Goal: Answer question/provide support

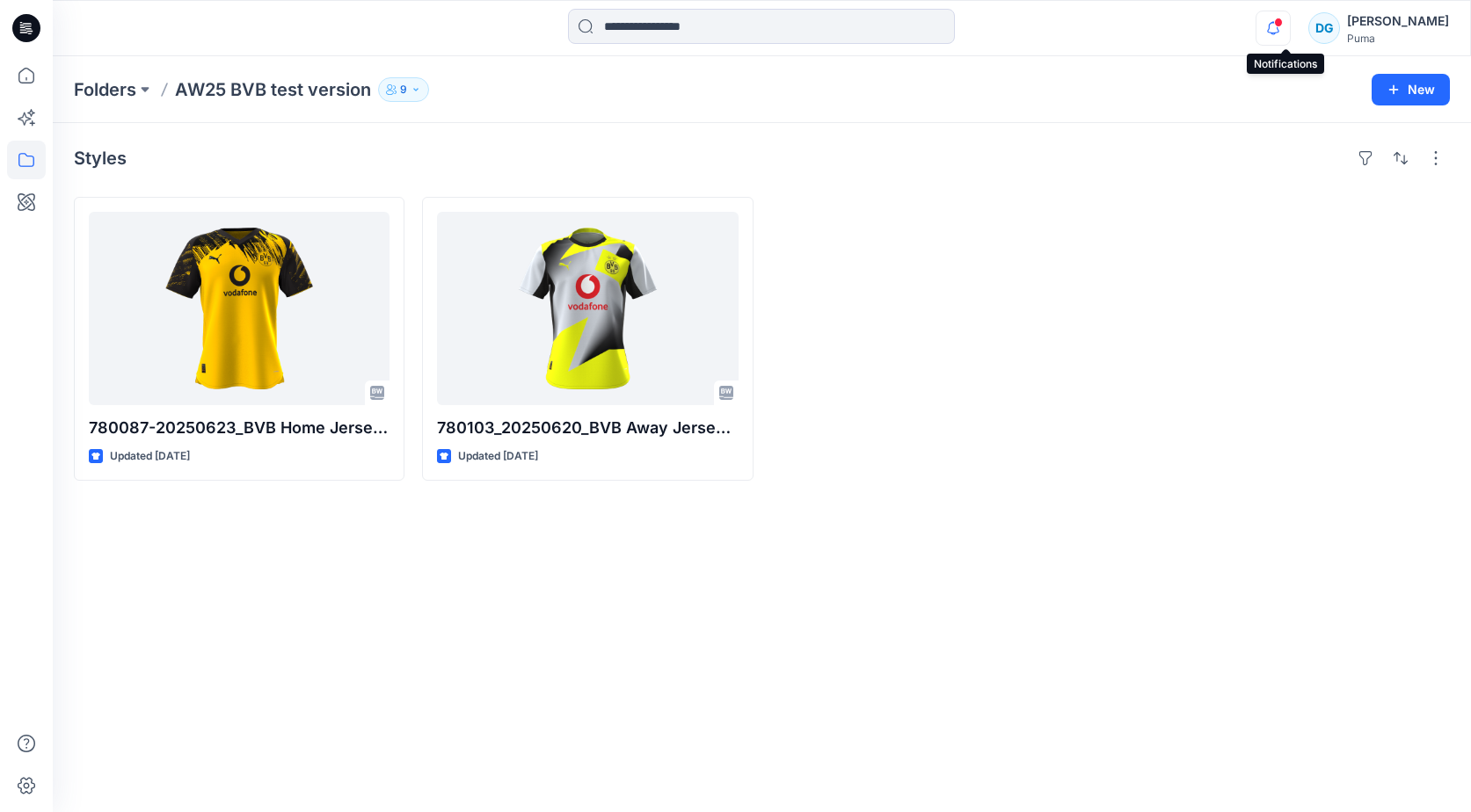
click at [1285, 25] on icon "button" at bounding box center [1273, 28] width 33 height 35
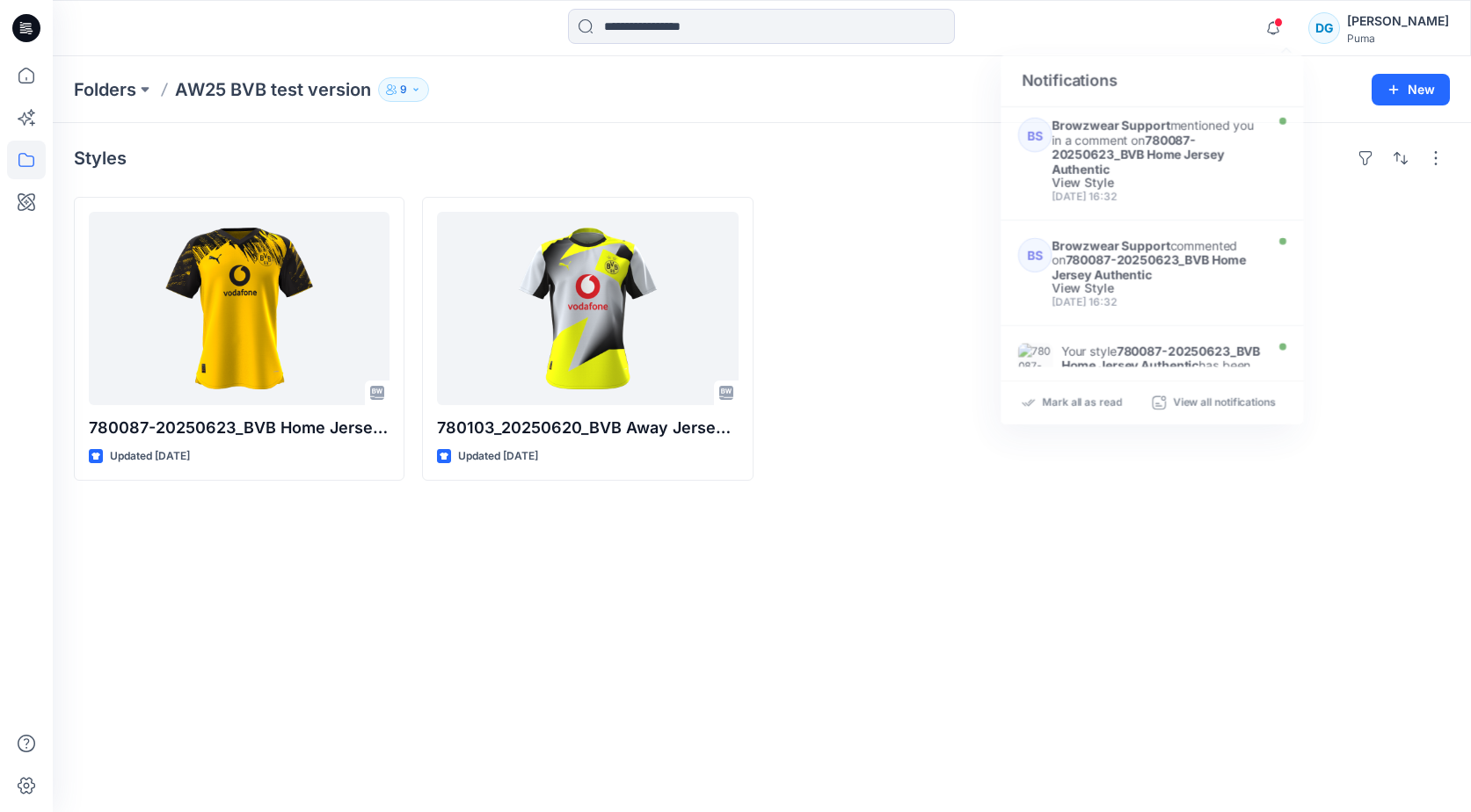
click at [1154, 25] on div "Notifications BS Browzwear Support mentioned you in a comment on 780087-2025062…" at bounding box center [761, 28] width 1417 height 39
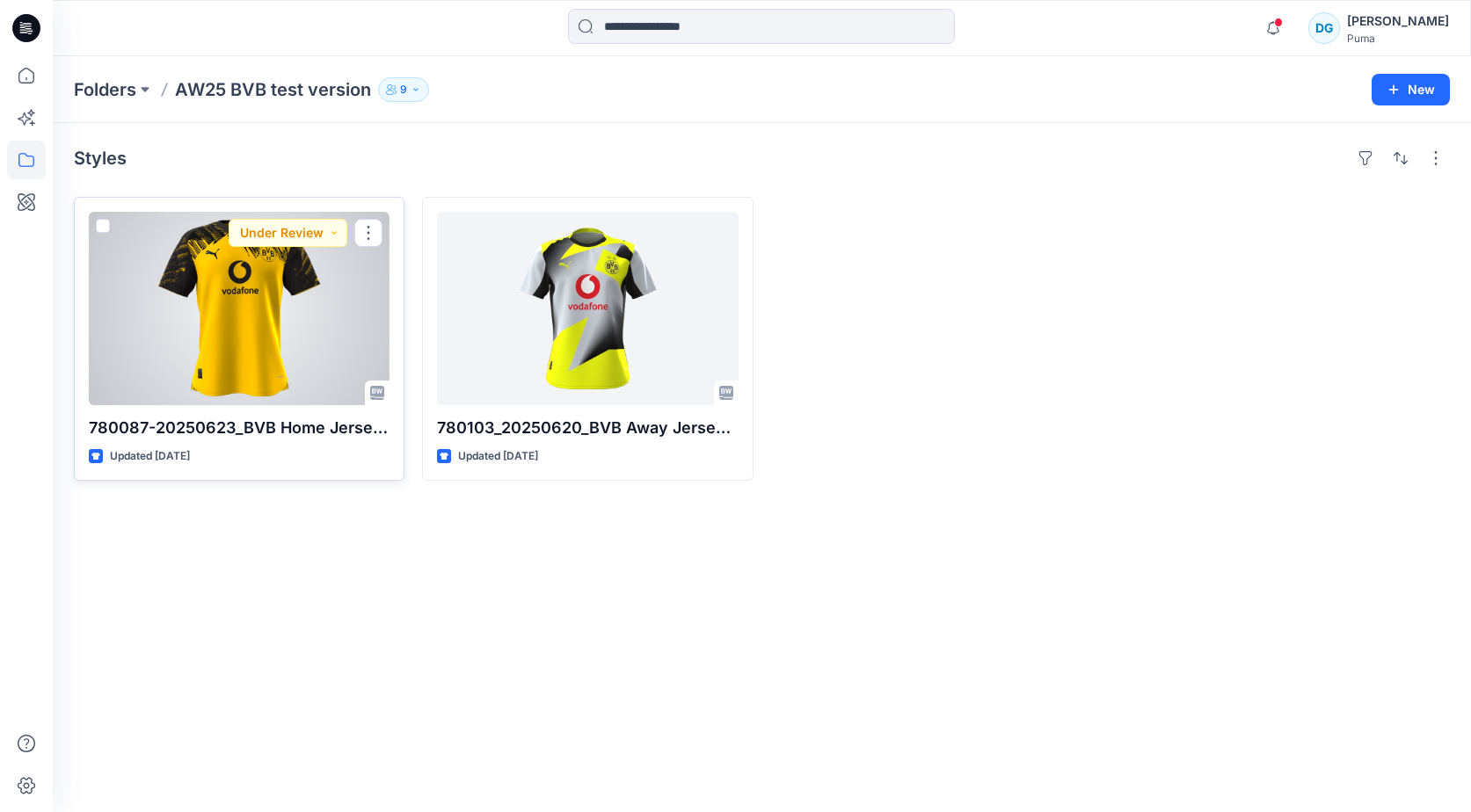
click at [360, 297] on div at bounding box center [239, 308] width 301 height 193
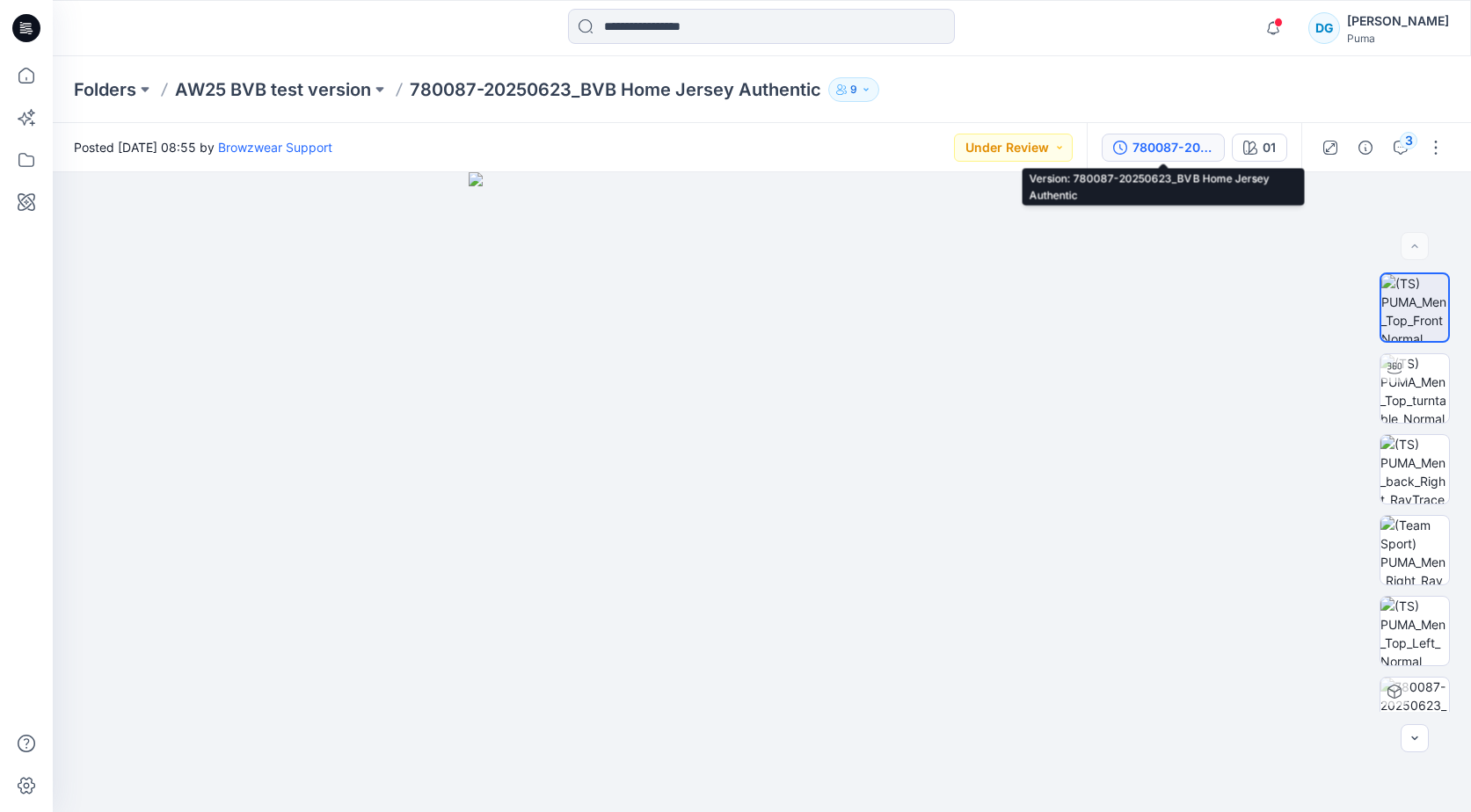
click at [1148, 149] on div "780087-20250623_BVB Home Jersey Authentic" at bounding box center [1173, 148] width 81 height 19
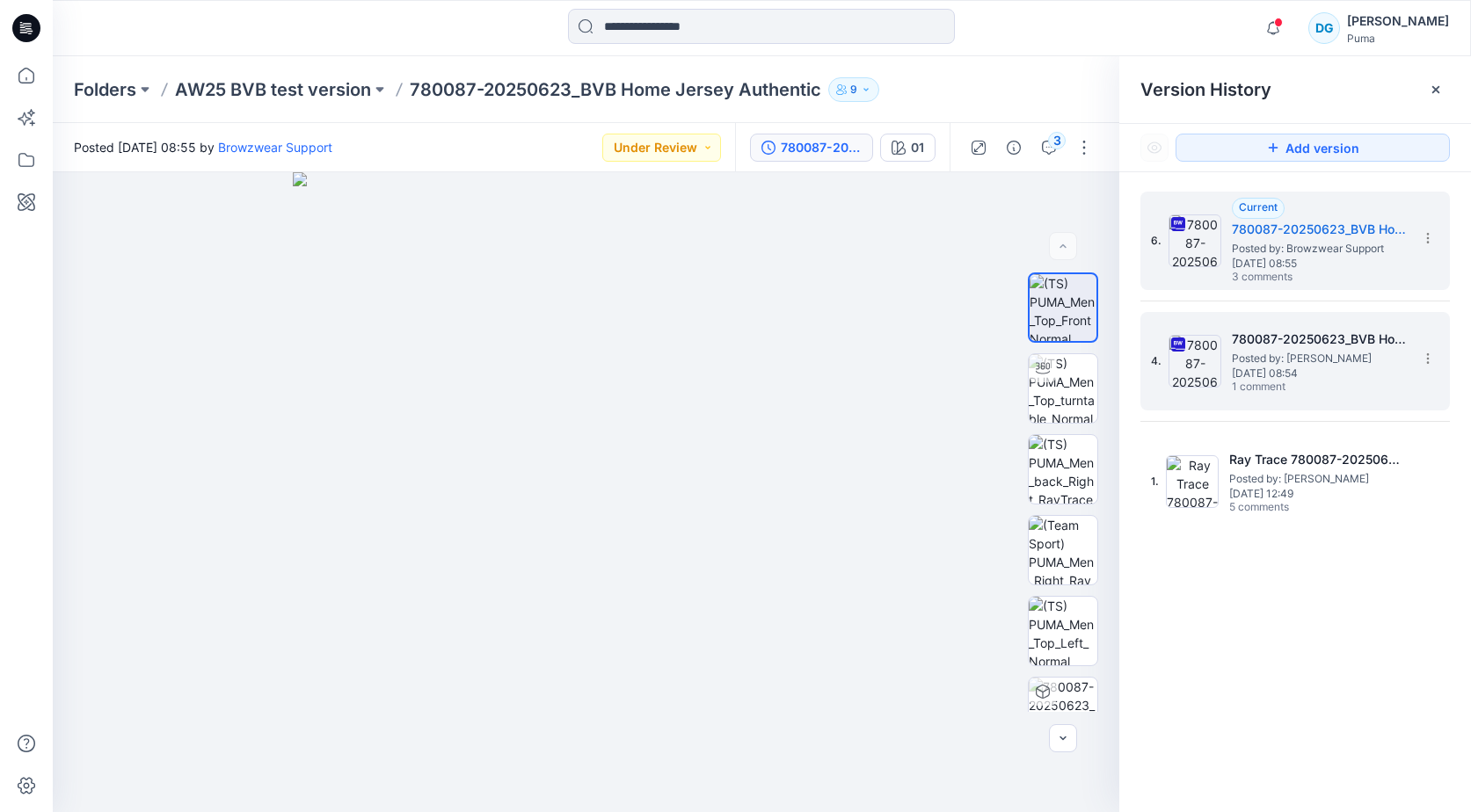
click at [1273, 364] on span "Posted by: [PERSON_NAME]" at bounding box center [1320, 359] width 176 height 18
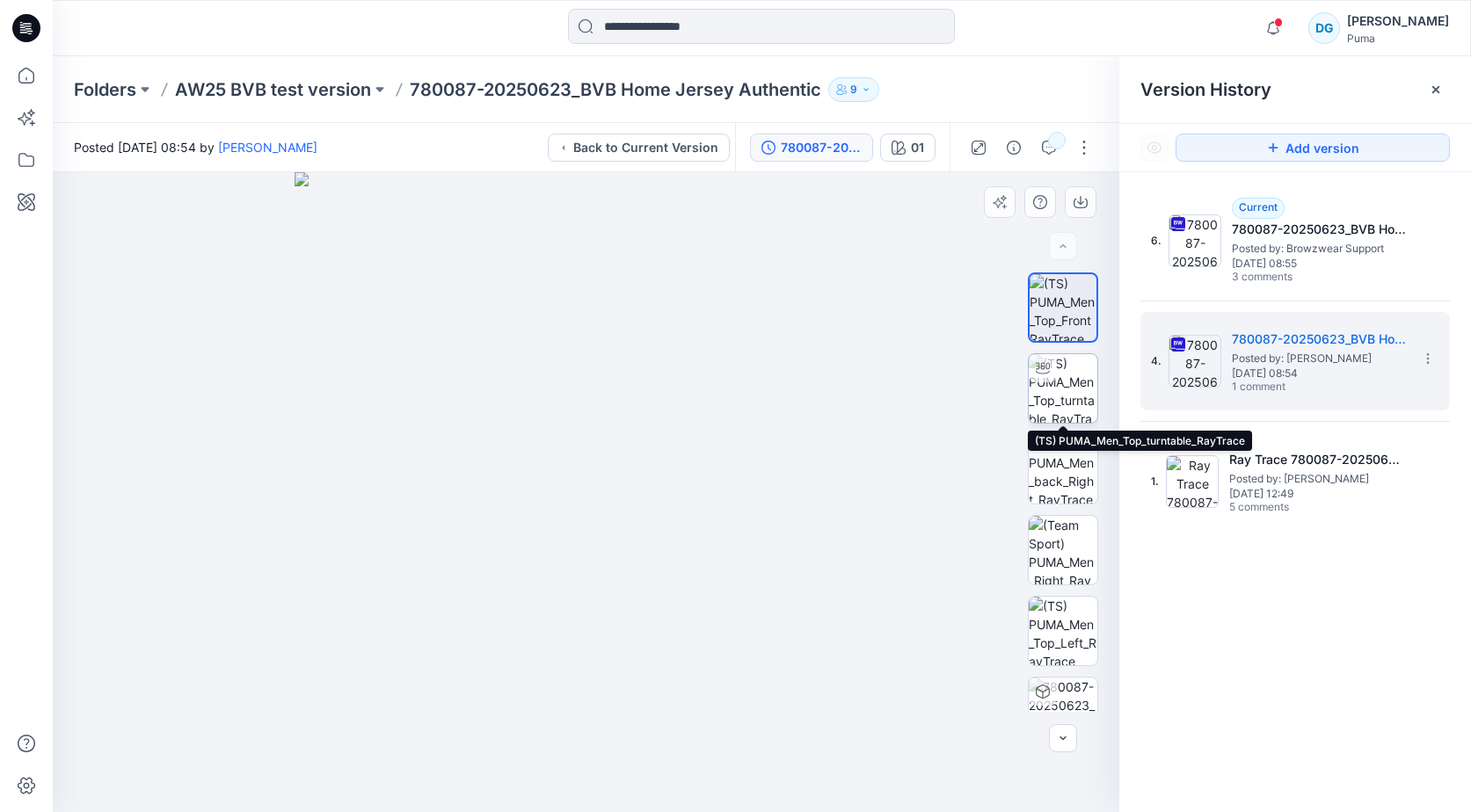
click at [1070, 388] on img at bounding box center [1063, 388] width 69 height 69
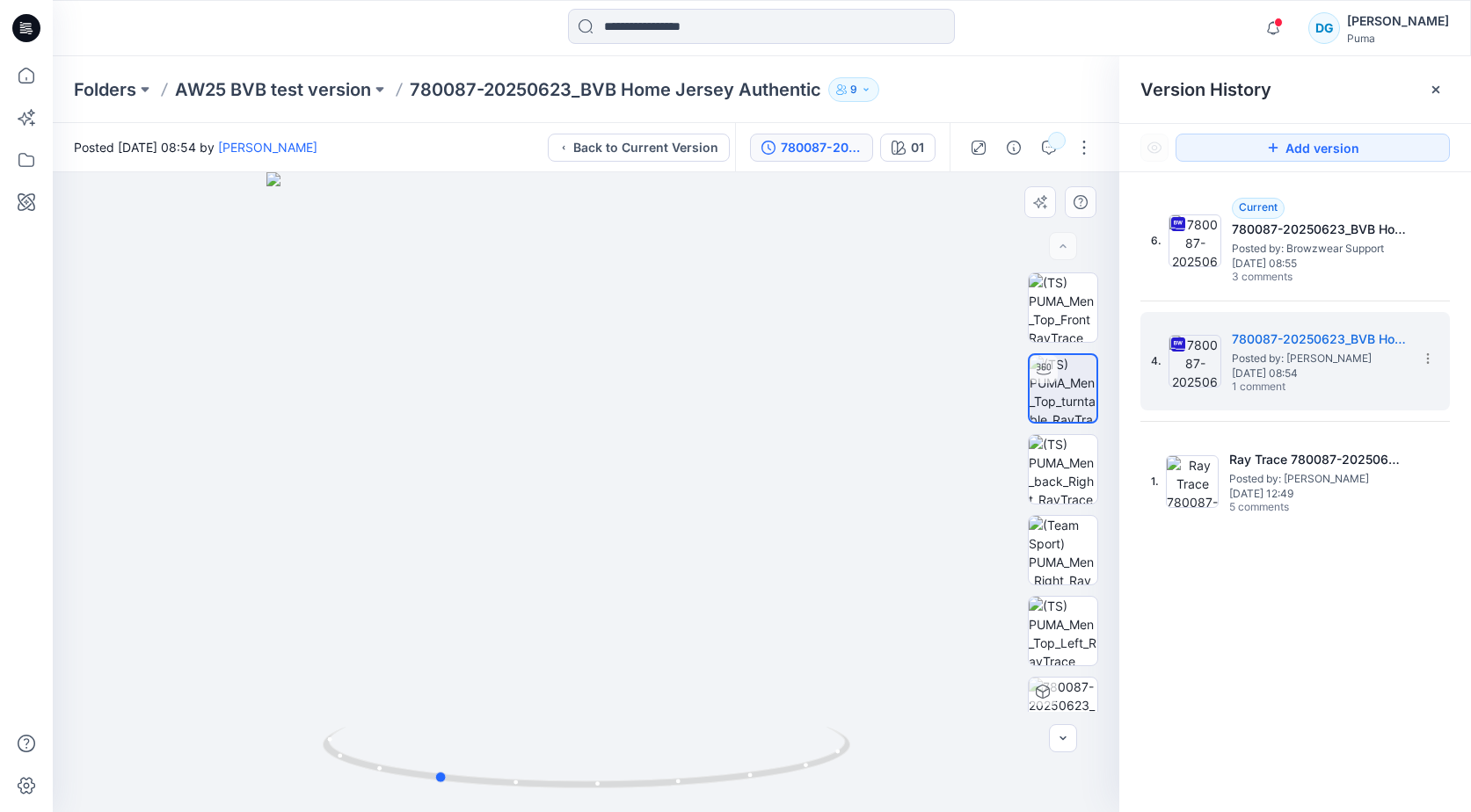
drag, startPoint x: 544, startPoint y: 511, endPoint x: 920, endPoint y: 489, distance: 376.6
click at [921, 490] on div at bounding box center [586, 492] width 1067 height 640
drag, startPoint x: 650, startPoint y: 486, endPoint x: 376, endPoint y: 495, distance: 274.1
click at [376, 495] on div at bounding box center [586, 492] width 1067 height 640
click at [25, 77] on icon at bounding box center [26, 76] width 16 height 16
